Goal: Task Accomplishment & Management: Manage account settings

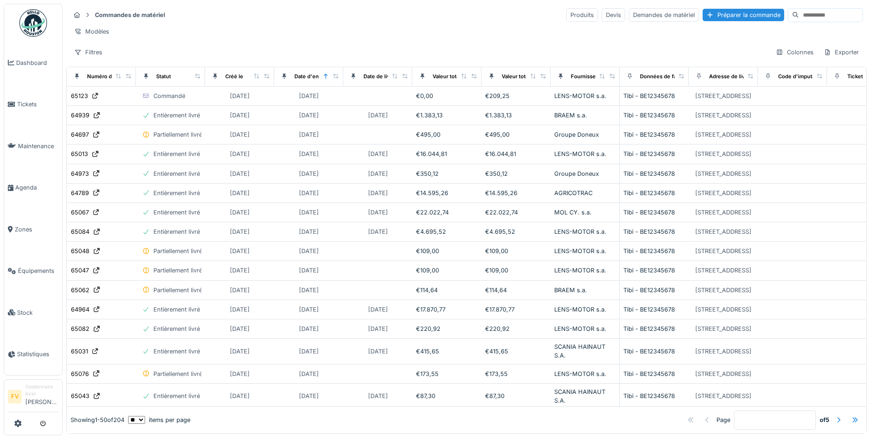
click at [239, 27] on div "Modèles" at bounding box center [466, 31] width 793 height 13
click at [82, 100] on div "65123" at bounding box center [79, 96] width 17 height 9
click at [799, 12] on input at bounding box center [831, 15] width 64 height 13
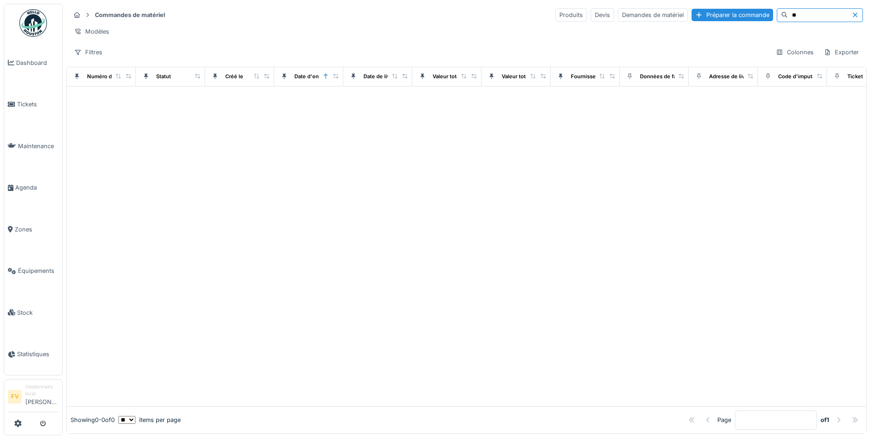
type input "*"
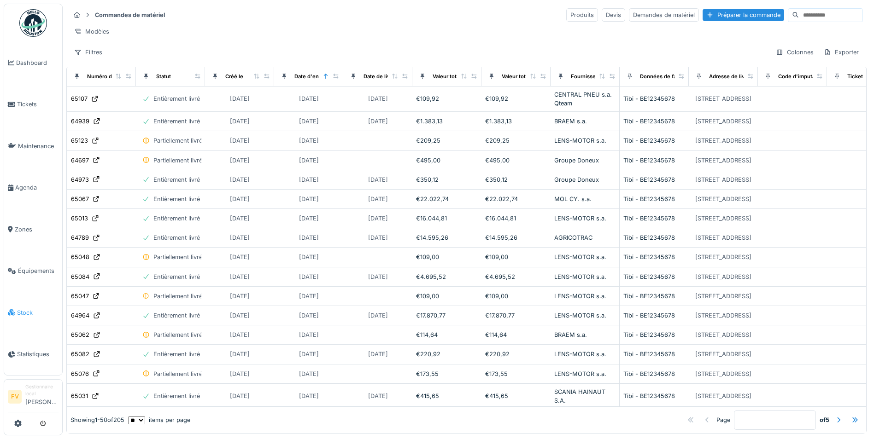
click at [28, 309] on span "Stock" at bounding box center [37, 313] width 41 height 9
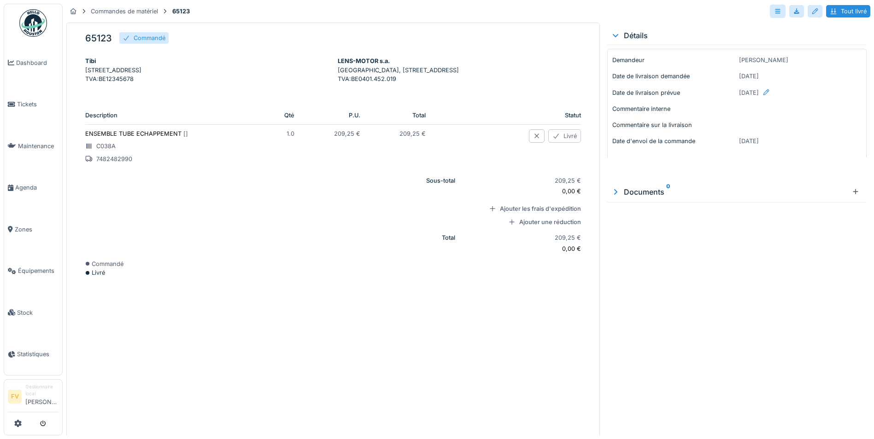
click at [555, 143] on div "Livré" at bounding box center [564, 135] width 33 height 13
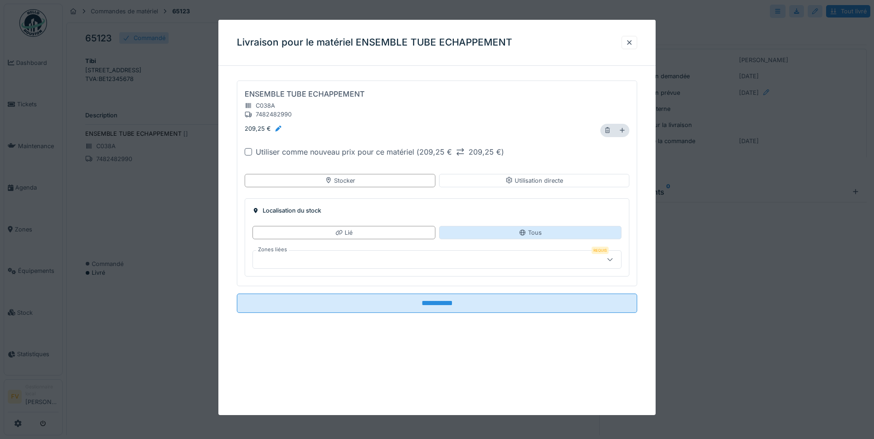
click at [552, 232] on div "Tous" at bounding box center [530, 232] width 182 height 13
click at [614, 260] on icon at bounding box center [609, 260] width 7 height 6
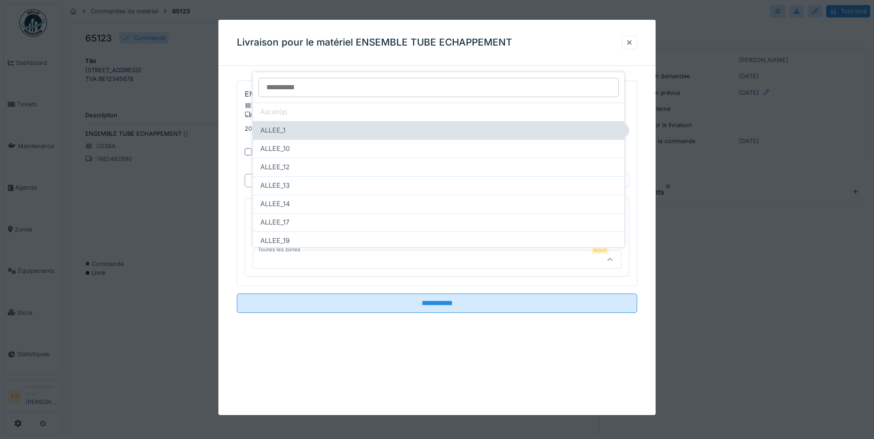
click at [304, 129] on div "ALLEE_1" at bounding box center [438, 130] width 357 height 10
type input "****"
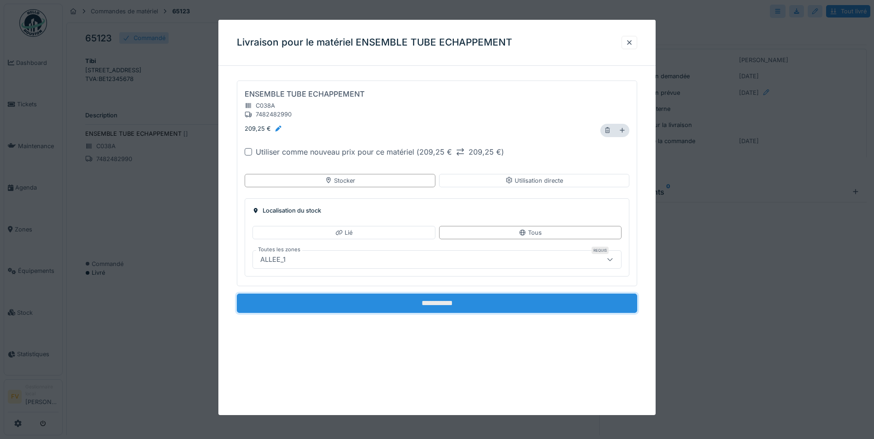
click at [462, 305] on input "**********" at bounding box center [437, 303] width 400 height 19
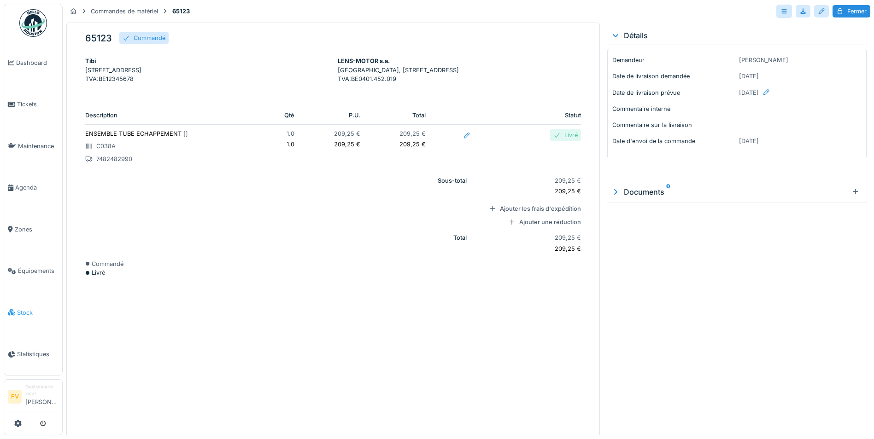
click at [21, 309] on span "Stock" at bounding box center [37, 313] width 41 height 9
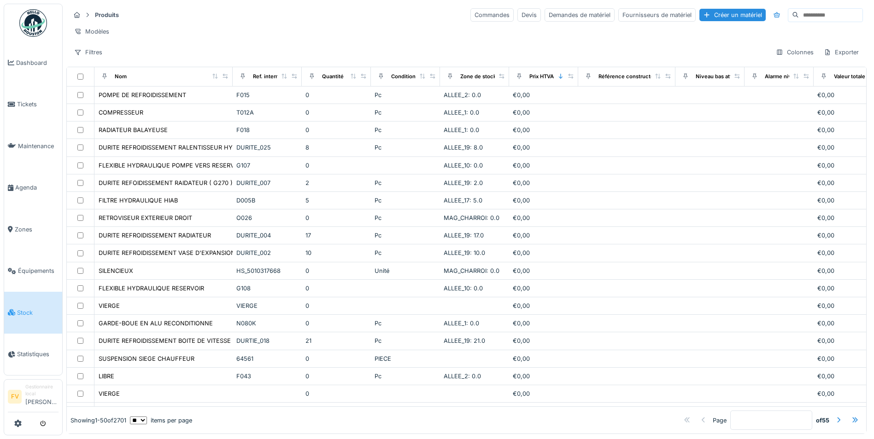
click at [799, 16] on input at bounding box center [831, 15] width 64 height 13
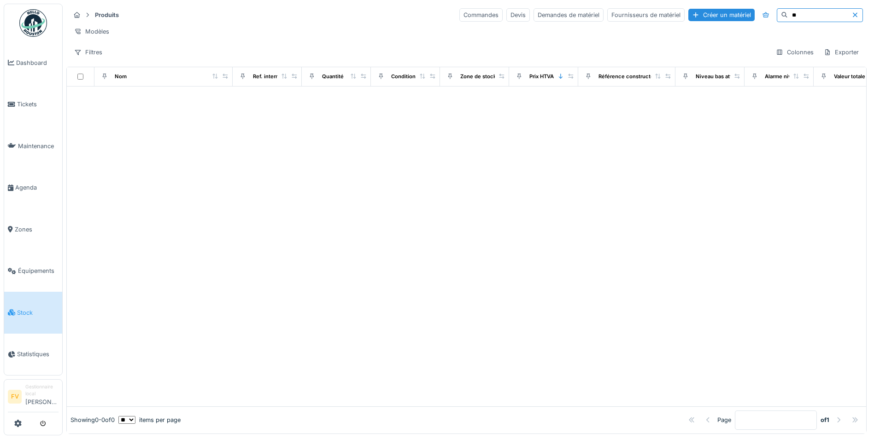
type input "*"
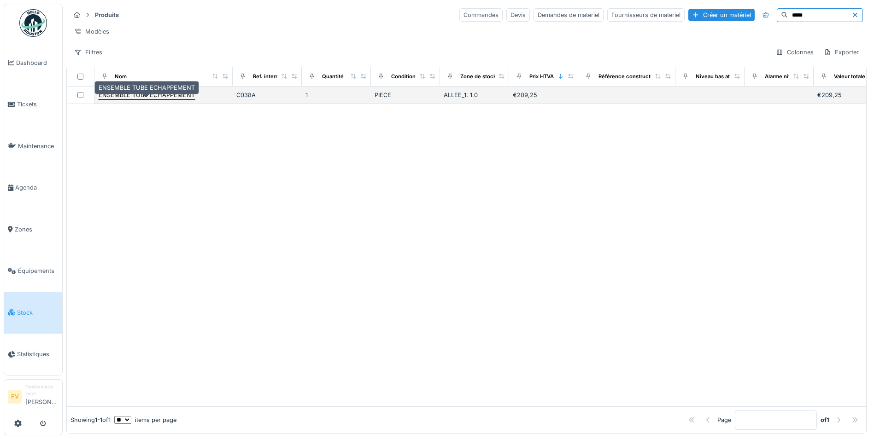
type input "*****"
click at [158, 100] on div "ENSEMBLE TUBE ECHAPPEMENT" at bounding box center [147, 95] width 96 height 9
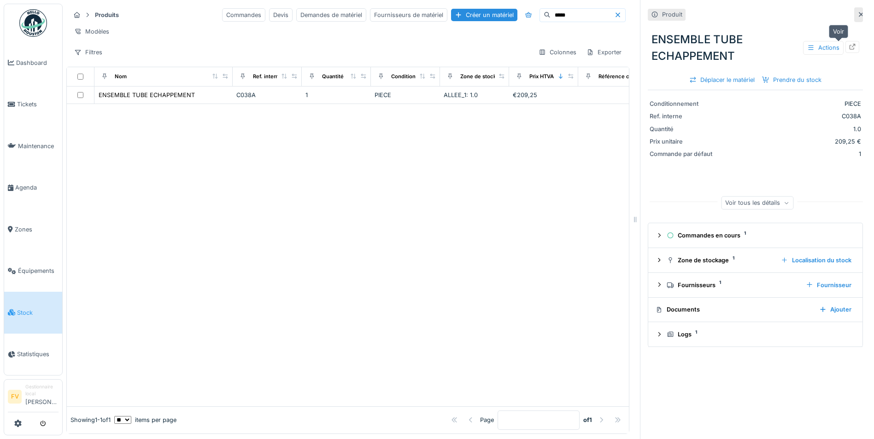
click at [849, 47] on icon at bounding box center [852, 47] width 6 height 6
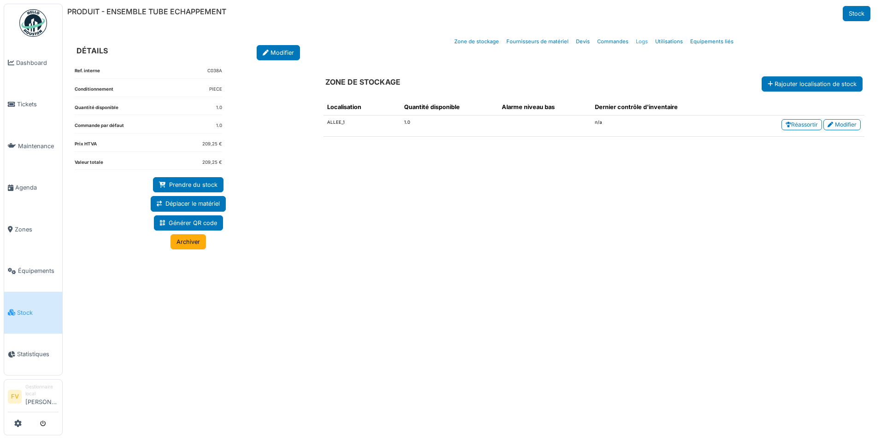
click at [645, 41] on link "Logs" at bounding box center [641, 42] width 19 height 22
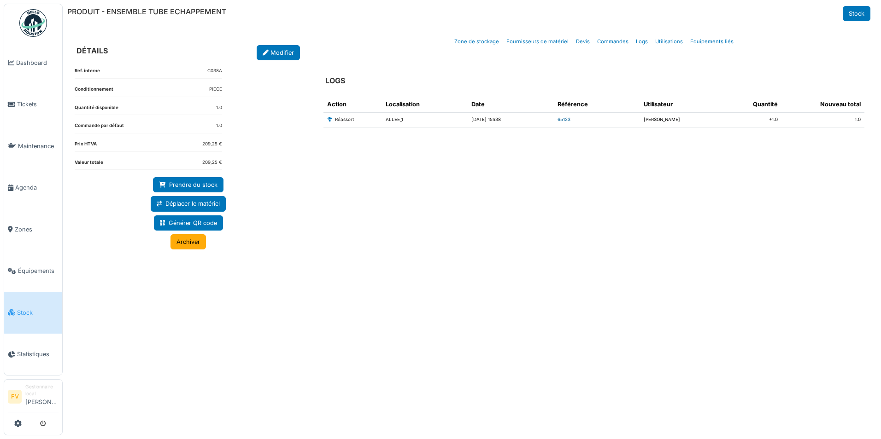
click at [560, 120] on link "65123" at bounding box center [563, 119] width 13 height 5
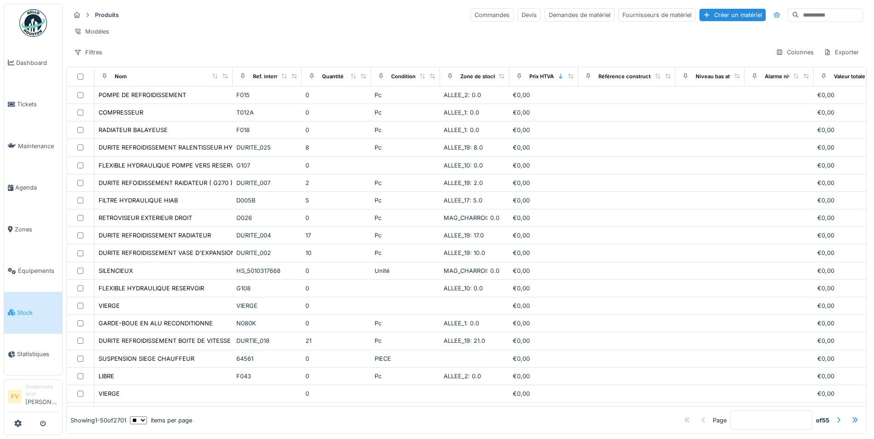
click at [802, 18] on input at bounding box center [831, 15] width 64 height 13
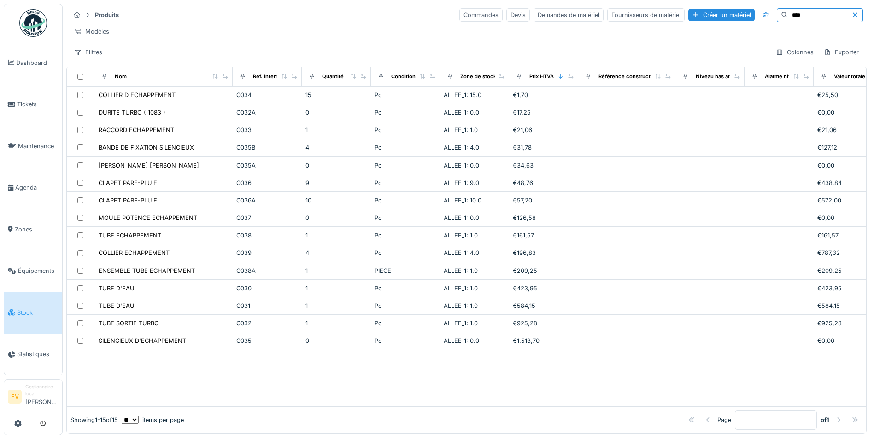
type input "*****"
